Goal: Task Accomplishment & Management: Use online tool/utility

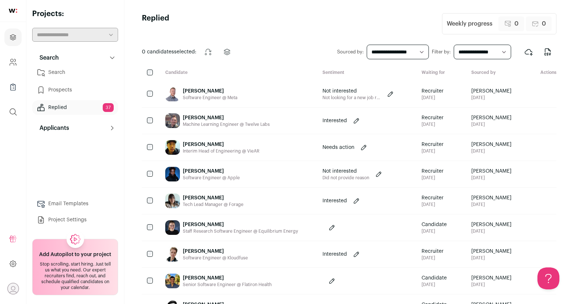
click at [71, 72] on link "Search" at bounding box center [75, 72] width 86 height 15
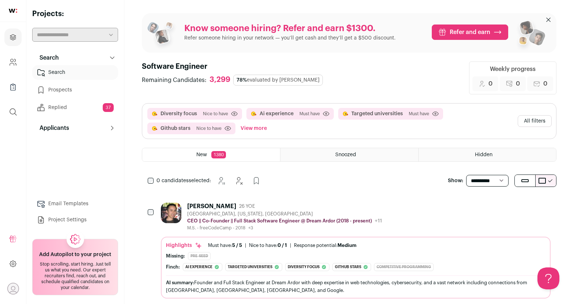
click at [255, 126] on button "View more" at bounding box center [253, 128] width 29 height 12
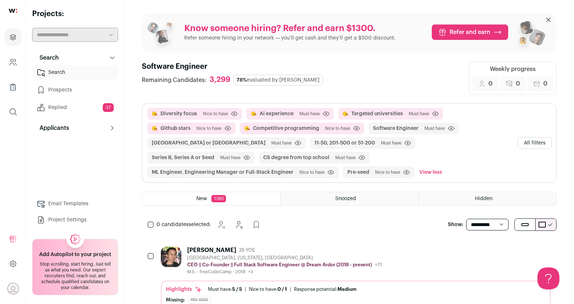
click at [525, 144] on button "All filters" at bounding box center [534, 143] width 34 height 12
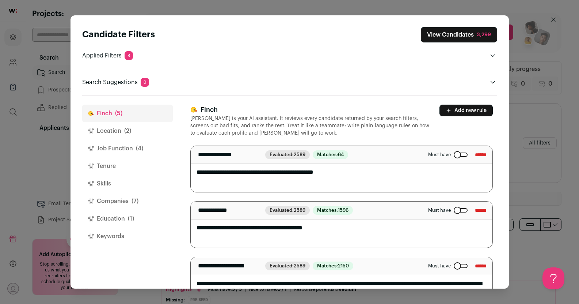
click at [454, 155] on div "Close modal via background" at bounding box center [461, 154] width 14 height 4
click at [451, 110] on button "Add new rule" at bounding box center [466, 111] width 53 height 12
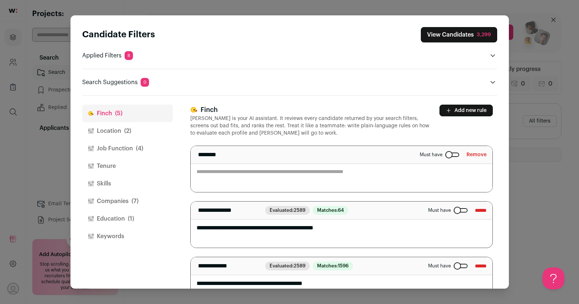
click at [322, 170] on textarea "Close modal via background" at bounding box center [342, 169] width 302 height 46
type textarea "**********"
click at [447, 132] on header "Finch Finch is your AI assistant. It reviews every candidate returned by your s…" at bounding box center [341, 121] width 303 height 32
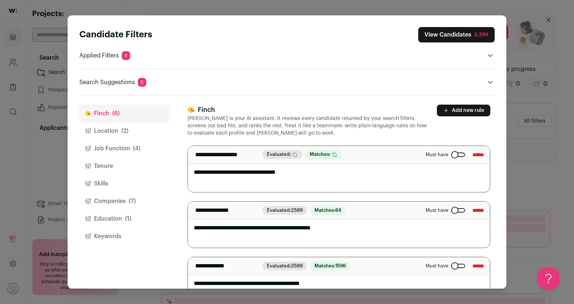
click at [468, 34] on button "View Candidates 3,299" at bounding box center [456, 34] width 76 height 15
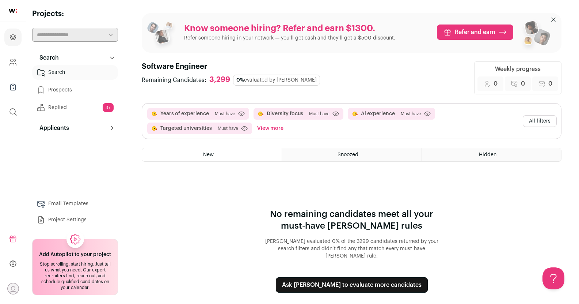
click at [280, 128] on button "View more" at bounding box center [270, 128] width 29 height 12
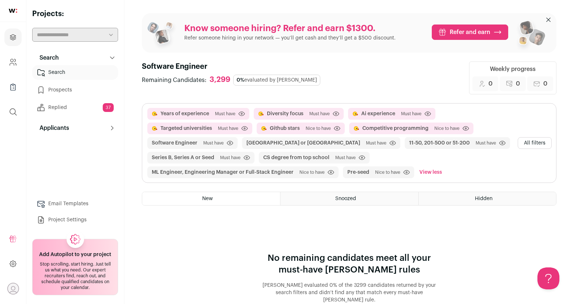
click at [523, 142] on button "All filters" at bounding box center [534, 143] width 34 height 12
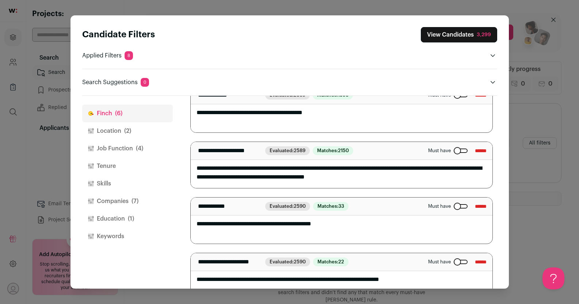
scroll to position [190, 0]
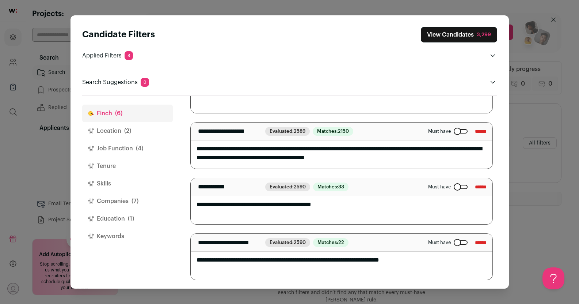
click at [130, 130] on span "(2)" at bounding box center [127, 130] width 7 height 9
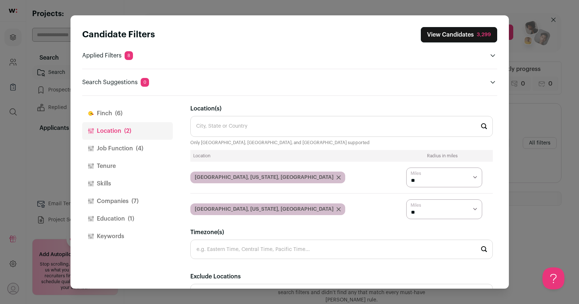
scroll to position [0, 0]
click at [337, 176] on icon "Close modal via background" at bounding box center [339, 177] width 4 height 4
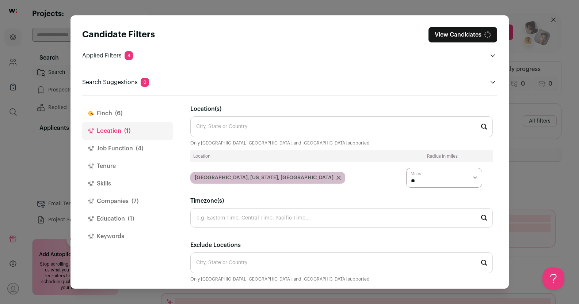
click at [337, 178] on icon "Close modal via background" at bounding box center [339, 177] width 4 height 4
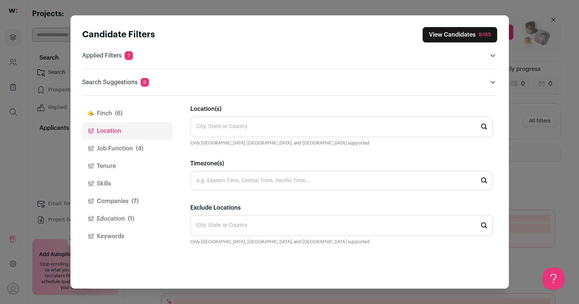
click at [444, 39] on button "View Candidates 9,185" at bounding box center [460, 34] width 75 height 15
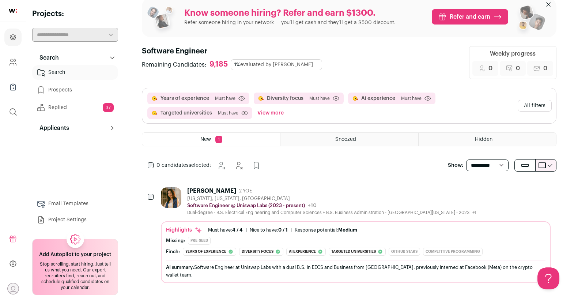
scroll to position [16, 0]
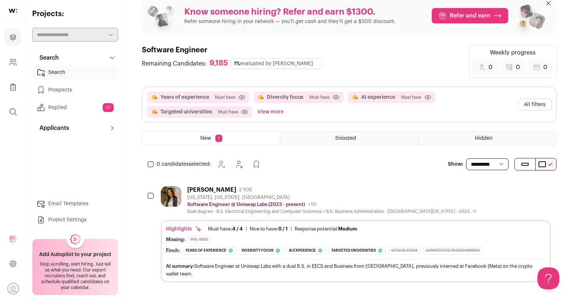
click at [329, 194] on div "[US_STATE], [US_STATE], [GEOGRAPHIC_DATA]" at bounding box center [331, 197] width 289 height 6
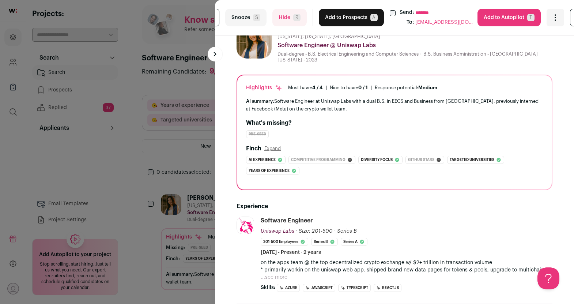
scroll to position [0, 0]
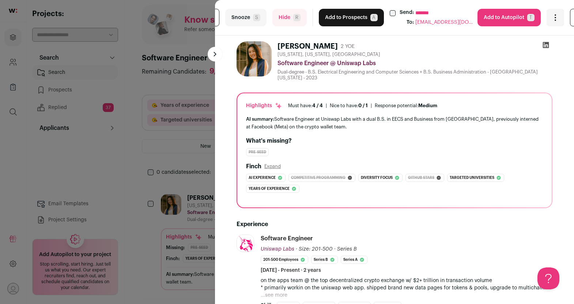
click at [354, 16] on button "Add to Prospects A" at bounding box center [351, 18] width 65 height 18
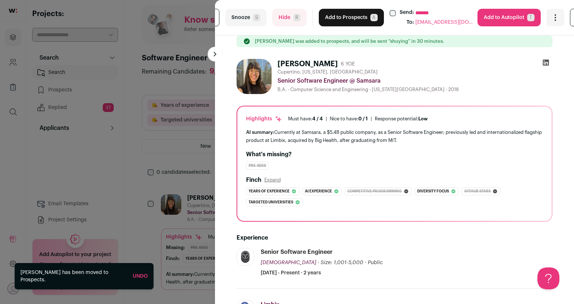
click at [359, 17] on button "Add to Prospects A" at bounding box center [351, 18] width 65 height 18
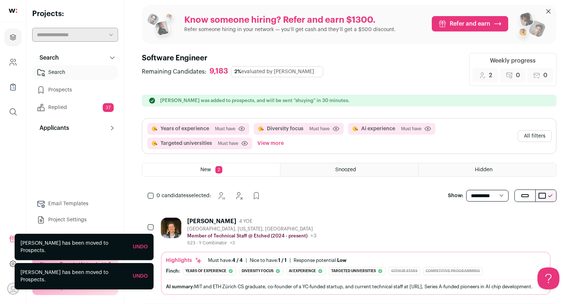
click at [271, 220] on div "Georgijs Vilums 4 YOE" at bounding box center [251, 220] width 129 height 7
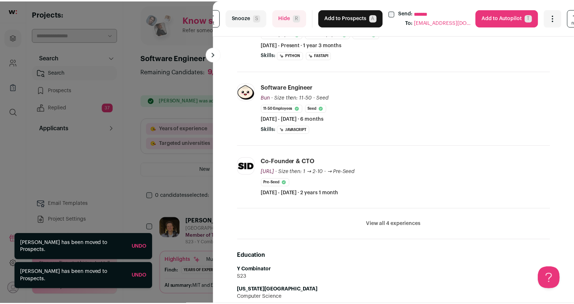
scroll to position [3, 0]
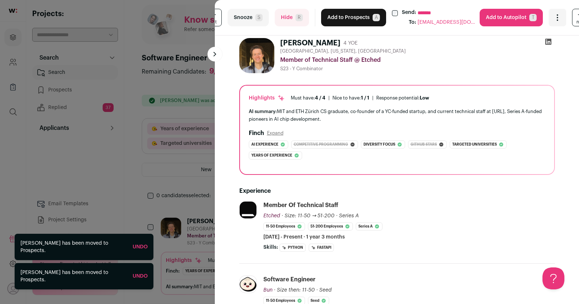
click at [347, 19] on button "Add to Prospects A" at bounding box center [353, 18] width 65 height 18
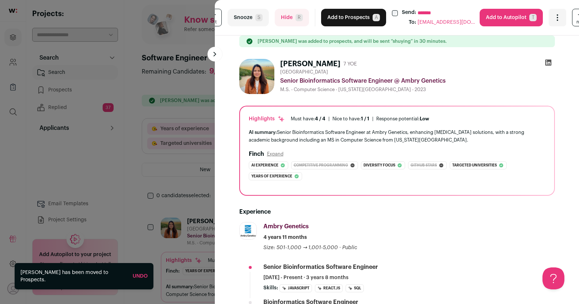
click at [297, 17] on span "R" at bounding box center [299, 17] width 7 height 7
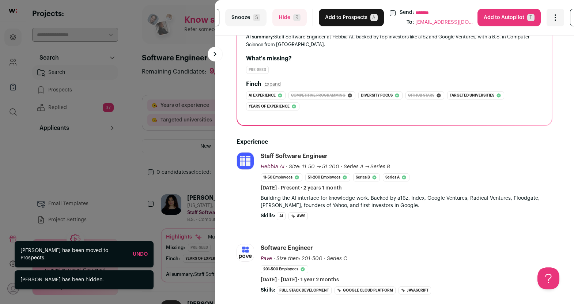
scroll to position [0, 0]
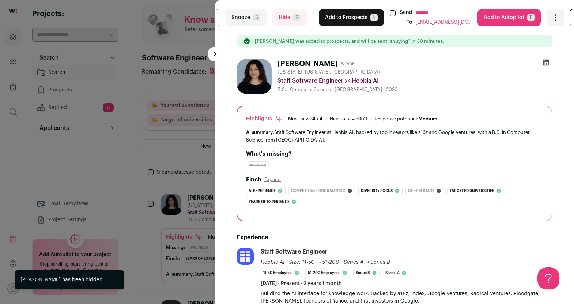
click at [331, 16] on button "Add to Prospects A" at bounding box center [351, 18] width 65 height 18
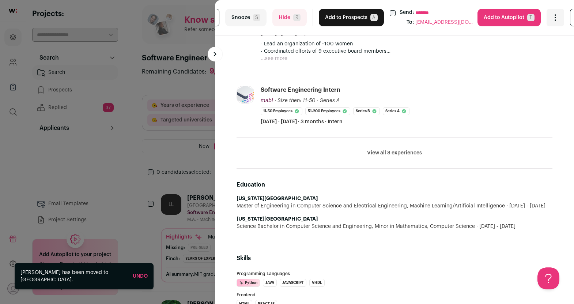
click at [339, 19] on button "Add to Prospects A" at bounding box center [351, 18] width 65 height 18
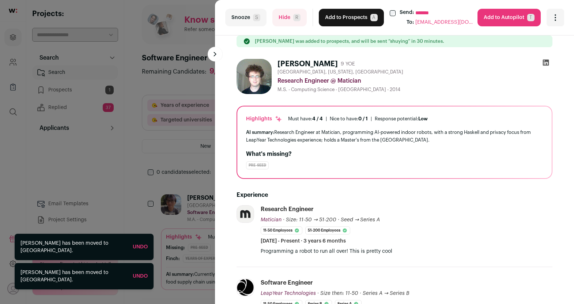
click at [291, 10] on button "Hide R" at bounding box center [289, 18] width 34 height 18
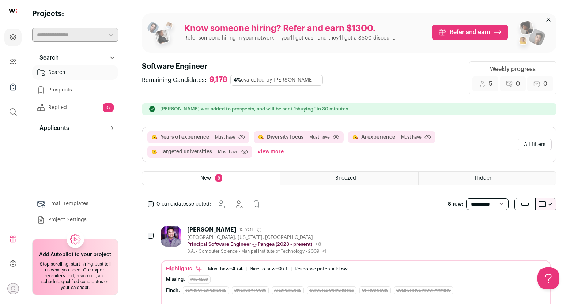
click at [214, 231] on div "Hemendra Choudhary" at bounding box center [211, 229] width 49 height 7
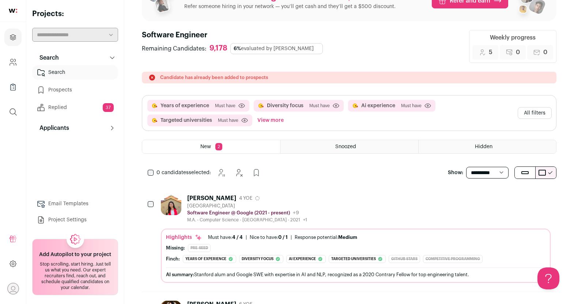
scroll to position [31, 0]
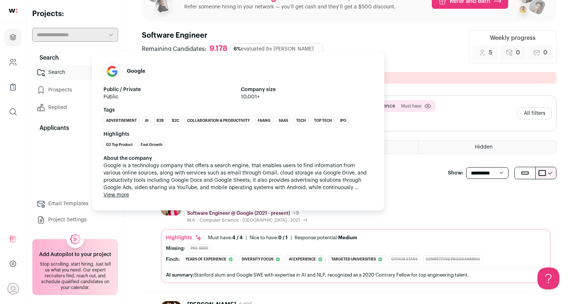
click at [213, 211] on p "Software Engineer @ Google (2021 - present)" at bounding box center [238, 213] width 103 height 6
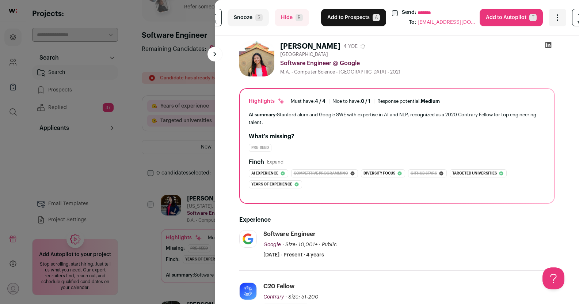
click at [344, 19] on button "Add to Prospects A" at bounding box center [353, 18] width 65 height 18
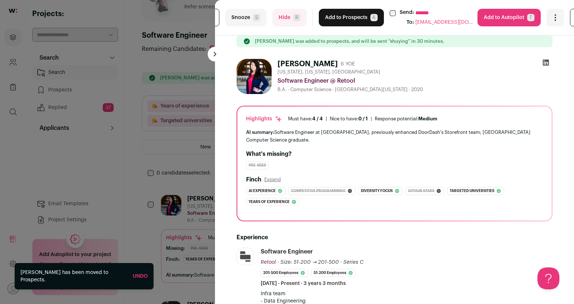
scroll to position [0, 0]
click at [344, 19] on button "Add to Prospects A" at bounding box center [351, 18] width 65 height 18
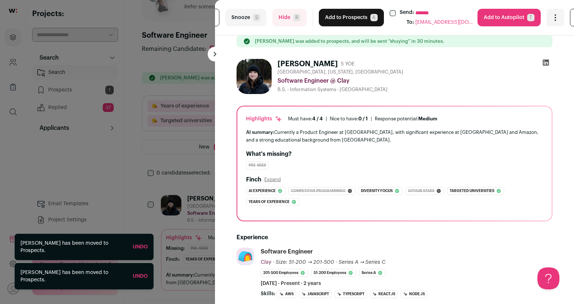
click at [344, 19] on button "Add to Prospects A" at bounding box center [351, 18] width 65 height 18
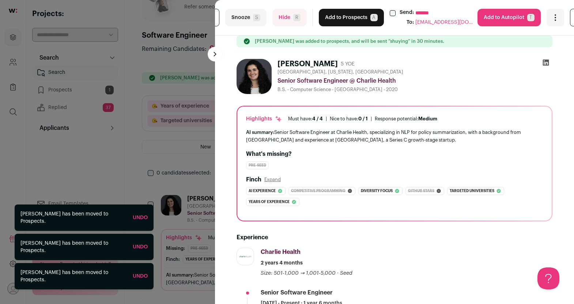
click at [344, 19] on button "Add to Prospects A" at bounding box center [351, 18] width 65 height 18
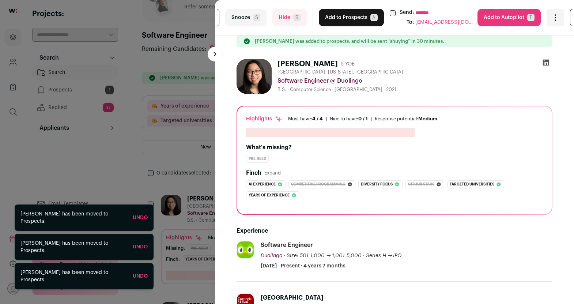
click at [344, 19] on button "Add to Prospects A" at bounding box center [351, 18] width 65 height 18
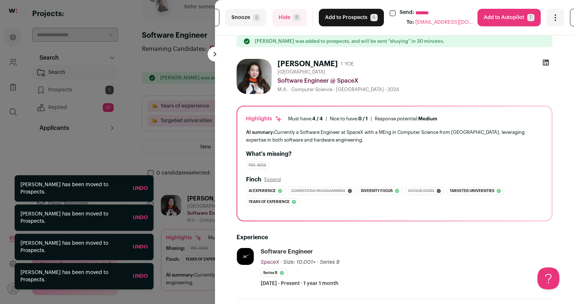
click at [344, 19] on button "Add to Prospects A" at bounding box center [351, 18] width 65 height 18
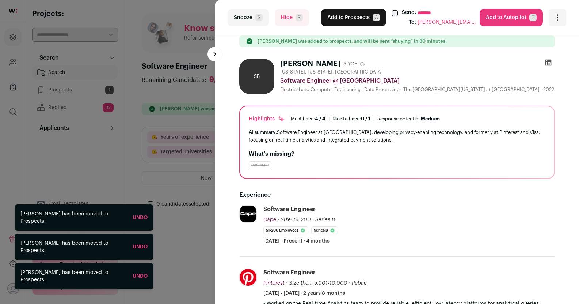
click at [344, 19] on button "Add to Prospects A" at bounding box center [353, 18] width 65 height 18
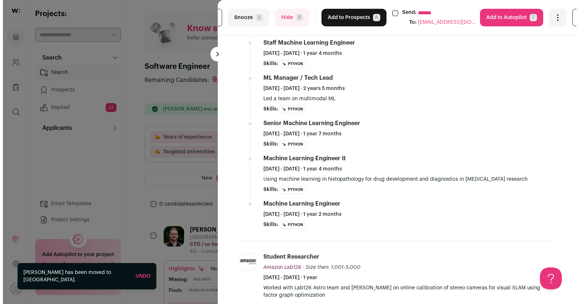
scroll to position [169, 0]
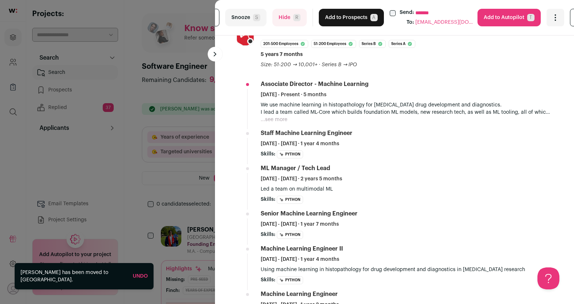
click at [290, 23] on button "Hide R" at bounding box center [289, 18] width 34 height 18
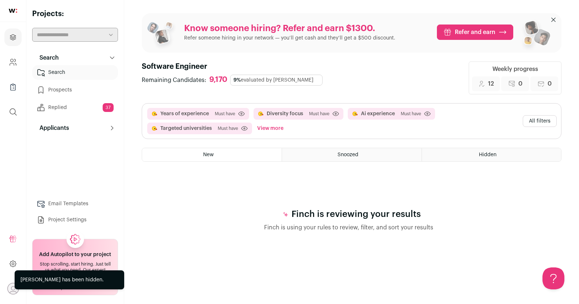
scroll to position [0, 0]
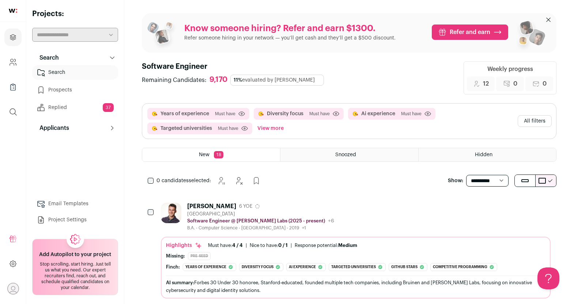
click at [78, 92] on link "Prospects" at bounding box center [75, 90] width 86 height 15
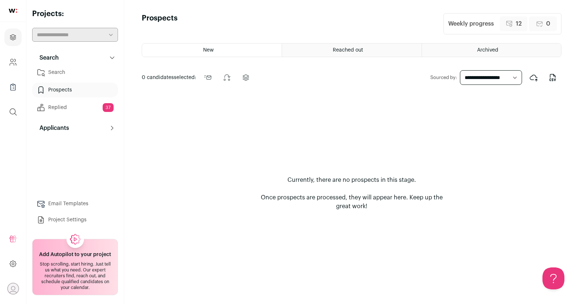
click at [345, 45] on div "Reached out" at bounding box center [351, 49] width 139 height 13
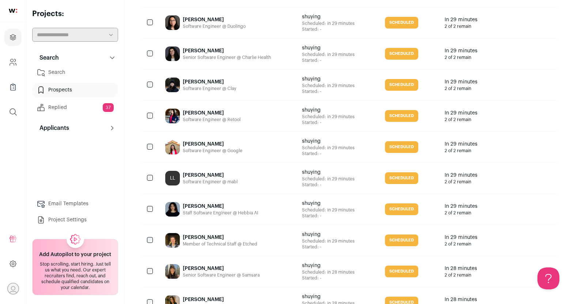
scroll to position [28, 0]
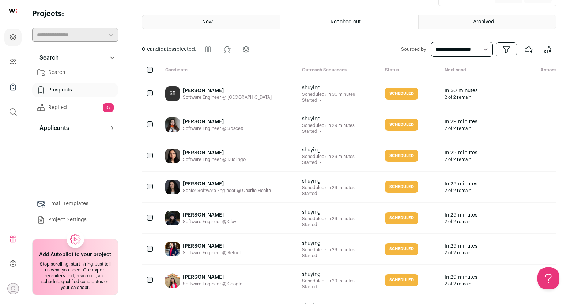
click at [66, 72] on link "Search" at bounding box center [75, 72] width 86 height 15
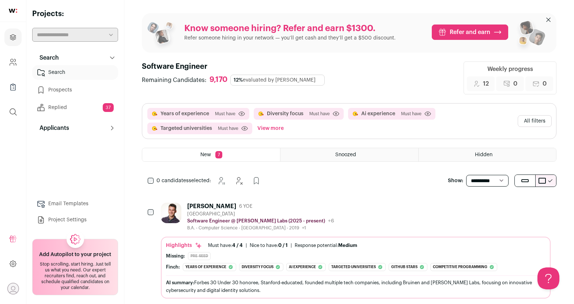
click at [217, 205] on div "Tevon Strand-Brown" at bounding box center [211, 205] width 49 height 7
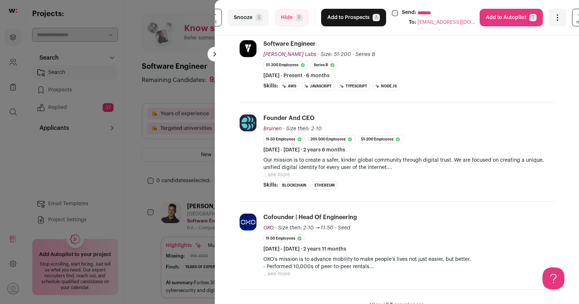
scroll to position [50, 0]
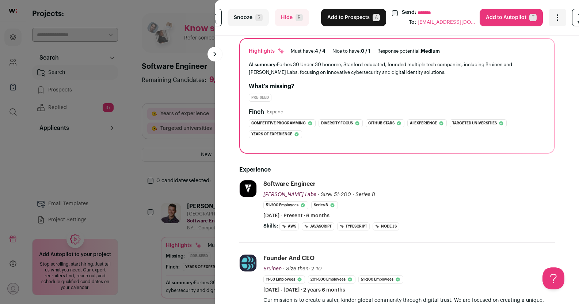
click at [325, 21] on button "Add to Prospects A" at bounding box center [353, 18] width 65 height 18
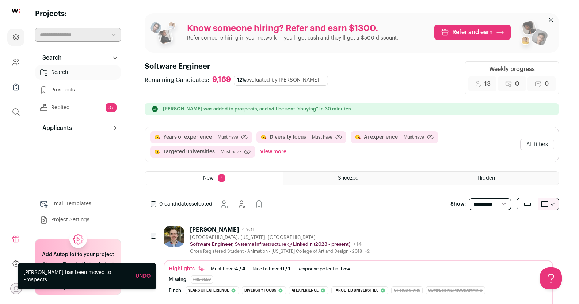
scroll to position [0, 0]
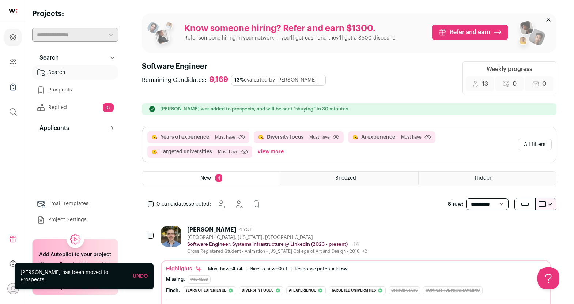
click at [215, 234] on div "[GEOGRAPHIC_DATA], [US_STATE], [GEOGRAPHIC_DATA]" at bounding box center [277, 237] width 180 height 6
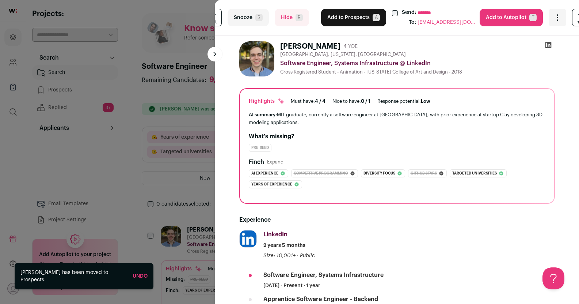
click at [296, 16] on span "R" at bounding box center [299, 17] width 7 height 7
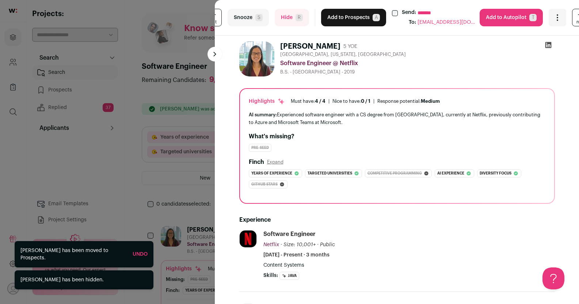
click at [338, 17] on button "Add to Prospects A" at bounding box center [353, 18] width 65 height 18
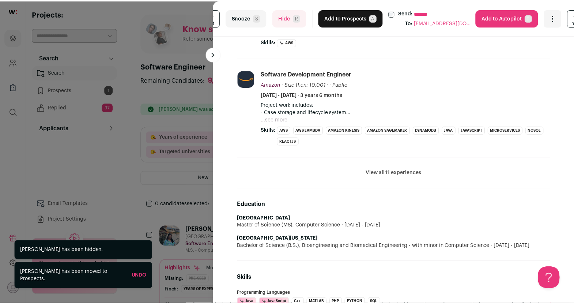
scroll to position [375, 0]
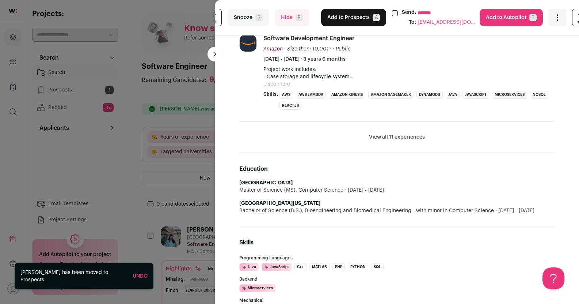
click at [286, 26] on button "Hide R" at bounding box center [292, 18] width 34 height 18
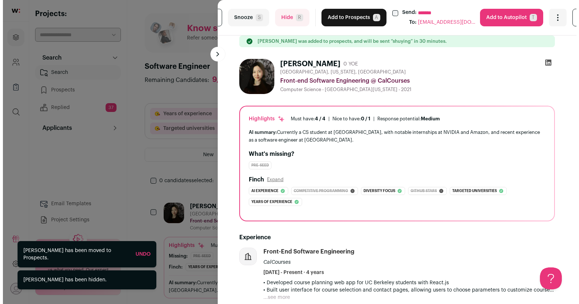
scroll to position [0, 0]
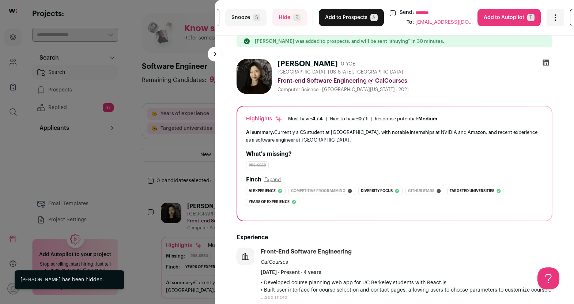
click at [338, 19] on button "Add to Prospects A" at bounding box center [351, 18] width 65 height 18
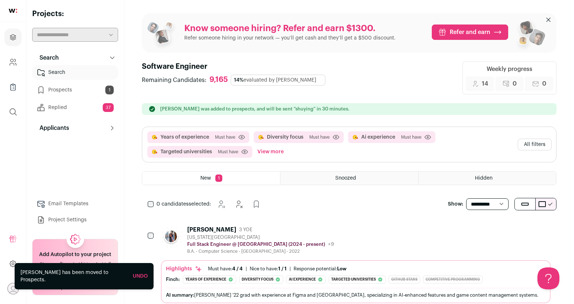
click at [253, 226] on div "Miah Sanchez 3 YOE" at bounding box center [260, 229] width 147 height 7
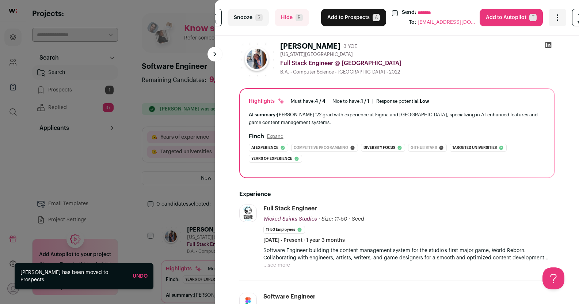
click at [334, 19] on button "Add to Prospects A" at bounding box center [353, 18] width 65 height 18
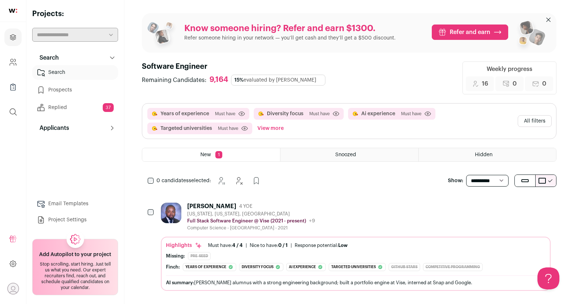
click at [266, 205] on div "Johnathan Anderson 4 YOE" at bounding box center [251, 205] width 128 height 7
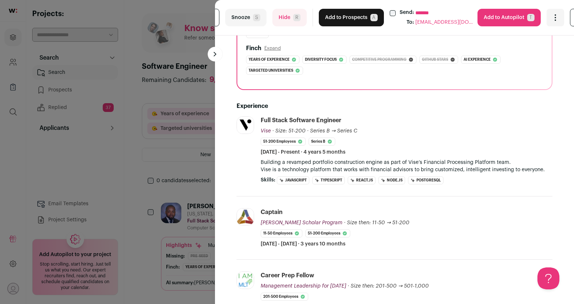
scroll to position [178, 0]
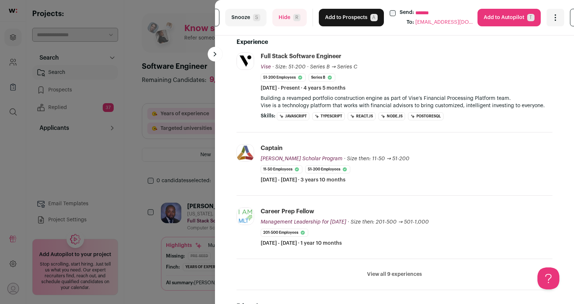
click at [293, 18] on span "R" at bounding box center [296, 17] width 7 height 7
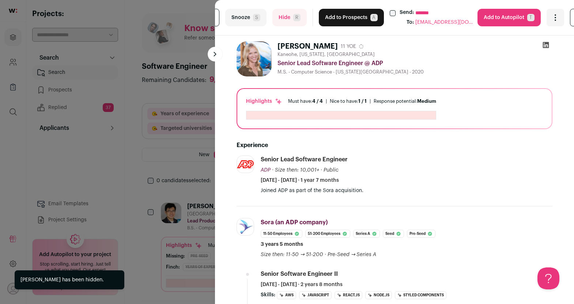
click at [278, 21] on button "Hide R" at bounding box center [289, 18] width 34 height 18
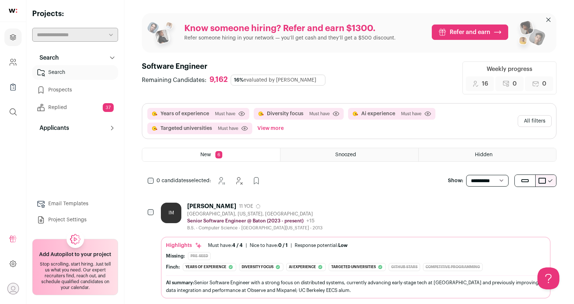
scroll to position [0, 0]
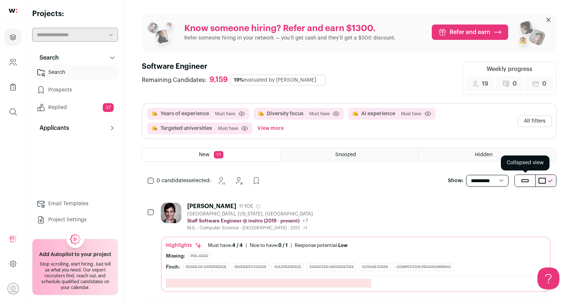
click at [528, 180] on span "submit" at bounding box center [524, 180] width 7 height 3
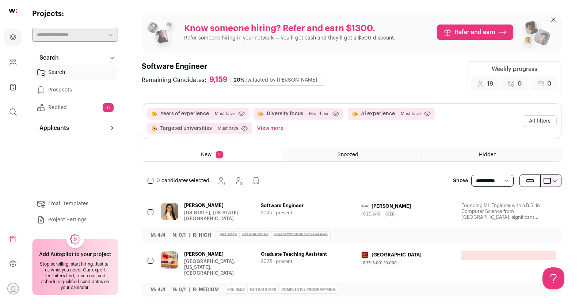
click at [210, 201] on div "[PERSON_NAME] [US_STATE], [US_STATE], [GEOGRAPHIC_DATA] Software Engineer 2025 …" at bounding box center [352, 218] width 420 height 48
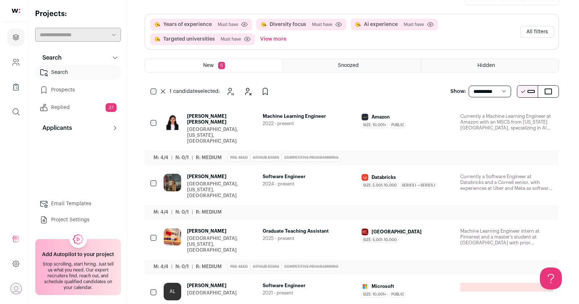
scroll to position [119, 0]
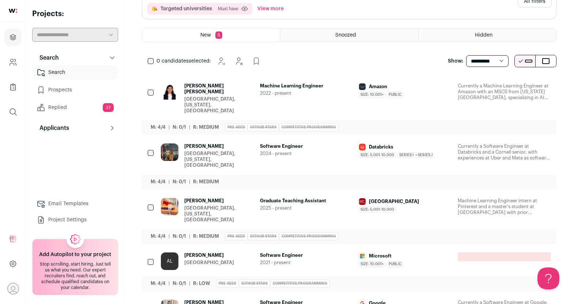
click at [198, 85] on span "[PERSON_NAME] [PERSON_NAME]" at bounding box center [219, 89] width 70 height 12
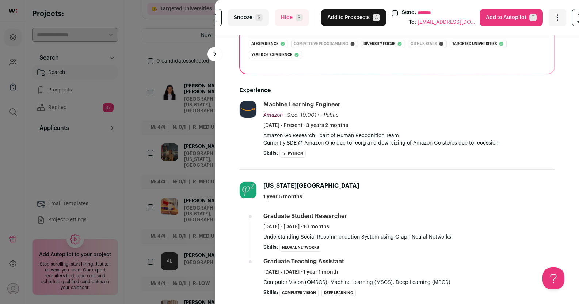
scroll to position [180, 0]
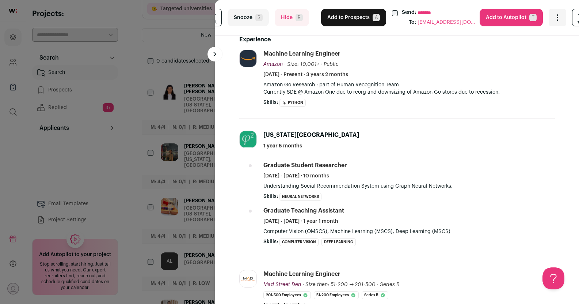
click at [281, 10] on button "Hide R" at bounding box center [292, 18] width 34 height 18
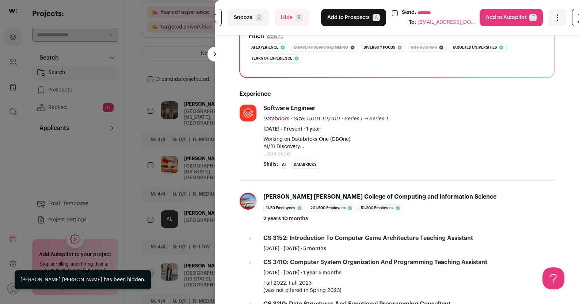
scroll to position [0, 0]
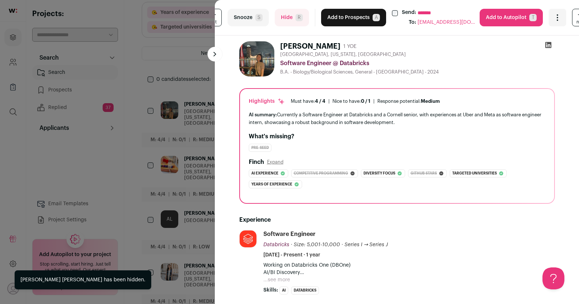
click at [365, 16] on button "Add to Prospects A" at bounding box center [353, 18] width 65 height 18
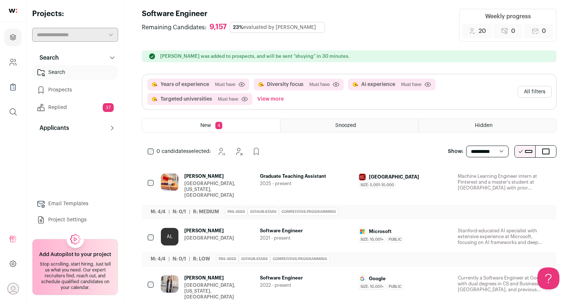
click at [219, 174] on span "[PERSON_NAME]" at bounding box center [219, 176] width 70 height 6
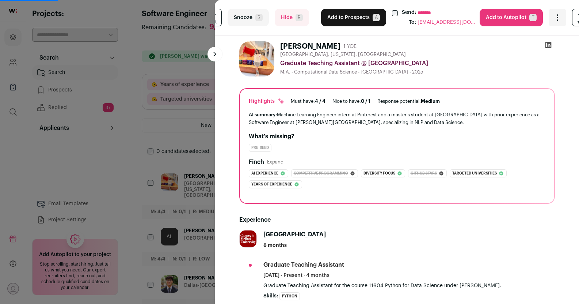
click at [365, 15] on button "Add to Prospects A" at bounding box center [353, 18] width 65 height 18
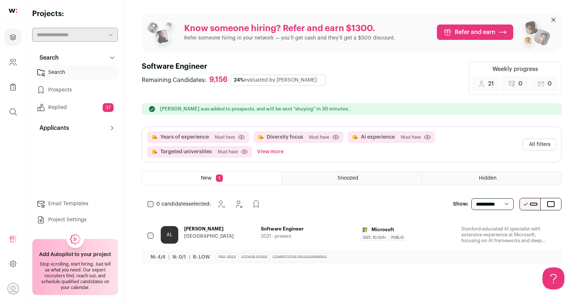
click at [229, 236] on div "AL [PERSON_NAME] [GEOGRAPHIC_DATA]" at bounding box center [208, 235] width 94 height 18
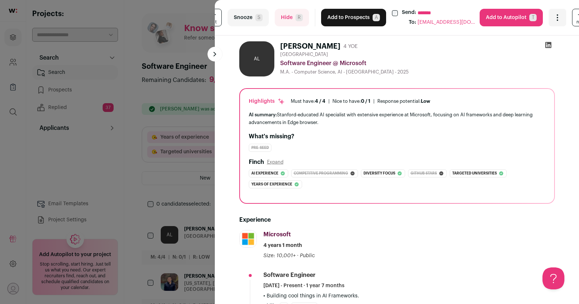
click at [335, 19] on button "Add to Prospects A" at bounding box center [353, 18] width 65 height 18
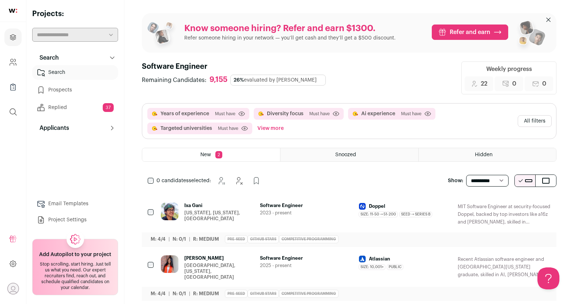
click at [218, 207] on span "Ixa Gani" at bounding box center [219, 205] width 70 height 6
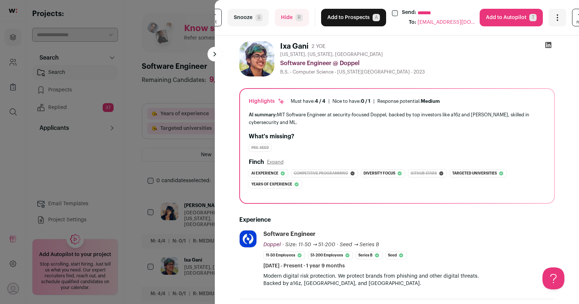
click at [332, 18] on button "Add to Prospects A" at bounding box center [353, 18] width 65 height 18
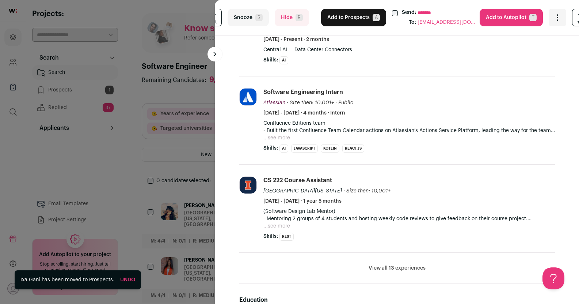
scroll to position [39, 0]
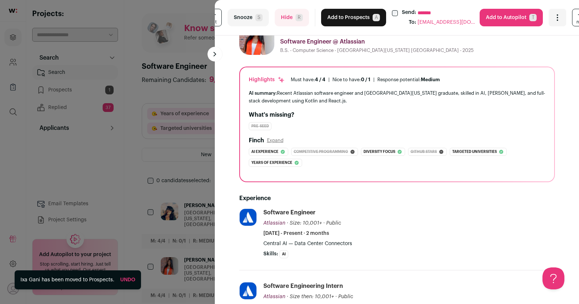
click at [296, 19] on span "R" at bounding box center [299, 17] width 7 height 7
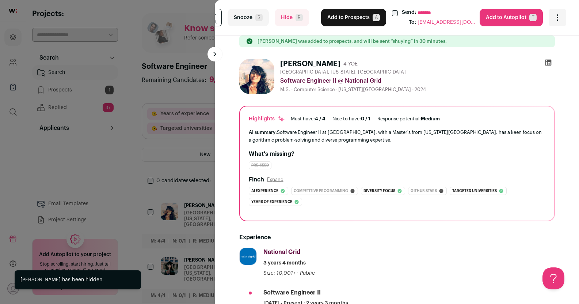
scroll to position [318, 0]
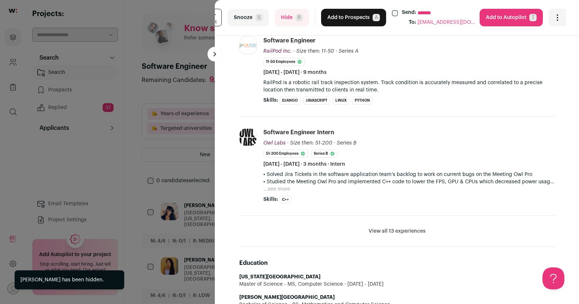
click at [289, 18] on button "Hide R" at bounding box center [292, 18] width 34 height 18
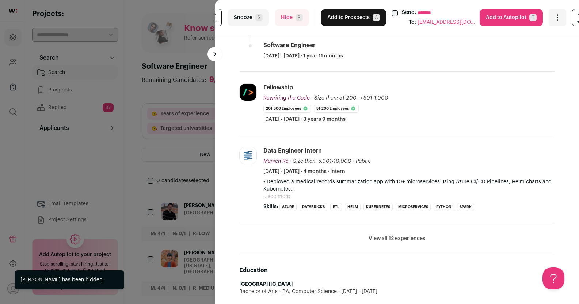
scroll to position [91, 0]
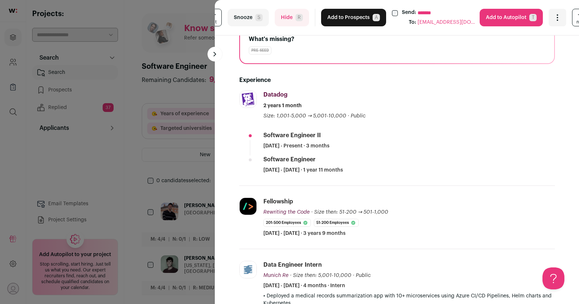
click at [341, 18] on button "Add to Prospects A" at bounding box center [353, 18] width 65 height 18
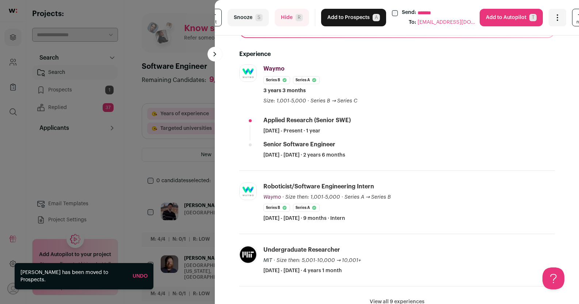
scroll to position [175, 0]
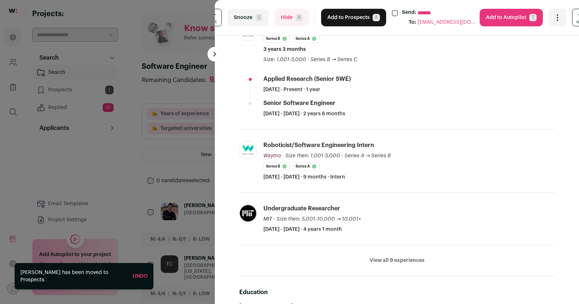
click at [296, 16] on span "R" at bounding box center [299, 17] width 7 height 7
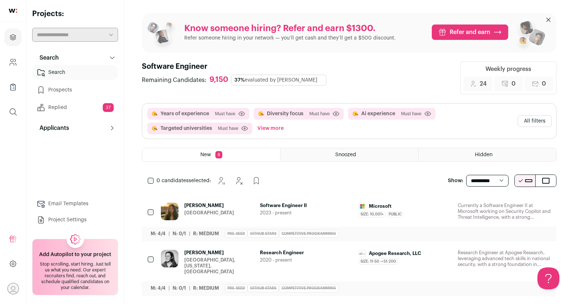
scroll to position [0, 0]
